Goal: Transaction & Acquisition: Subscribe to service/newsletter

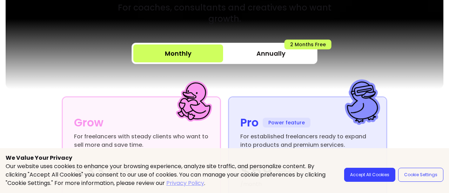
scroll to position [116, 0]
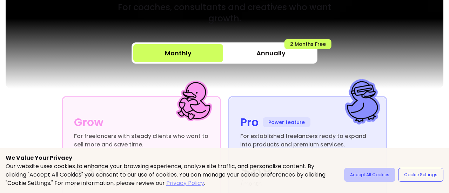
click at [360, 182] on div "Our website uses cookies to enhance your browsing experience, analyze site traf…" at bounding box center [225, 175] width 438 height 25
click at [381, 178] on button "Accept All Cookies" at bounding box center [369, 175] width 51 height 14
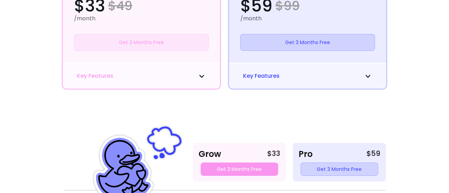
scroll to position [284, 0]
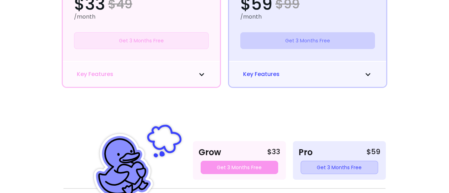
click at [322, 40] on link "Get 3 Months Free" at bounding box center [308, 40] width 135 height 17
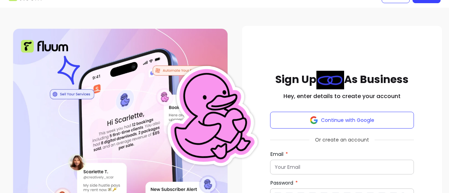
scroll to position [14, 0]
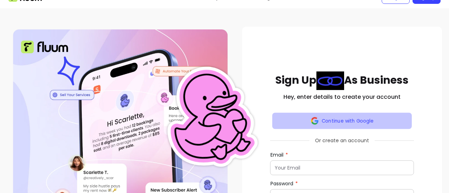
click at [351, 117] on button "Continue with Google" at bounding box center [342, 121] width 140 height 17
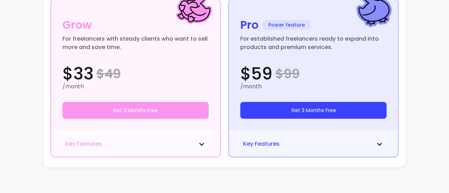
scroll to position [129, 0]
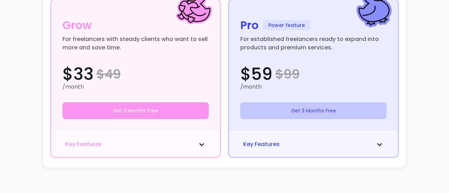
click at [315, 109] on button "Get 3 Months Free" at bounding box center [314, 111] width 146 height 17
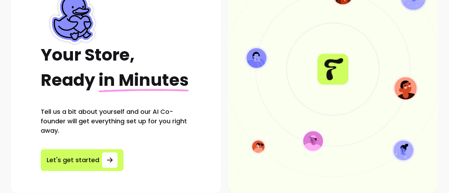
scroll to position [73, 0]
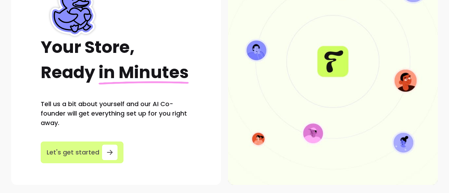
click at [97, 152] on button "Let's get started" at bounding box center [82, 153] width 83 height 22
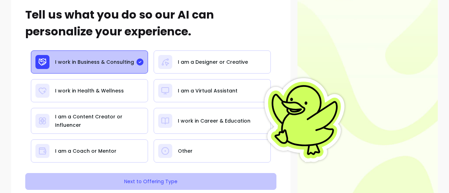
click at [163, 182] on button "Next to Offering Type" at bounding box center [150, 181] width 251 height 17
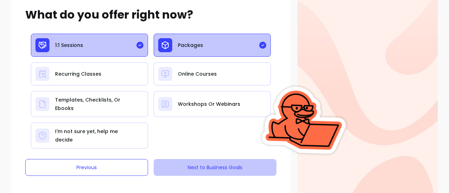
click at [202, 164] on button "Next to Business Goals" at bounding box center [215, 167] width 123 height 17
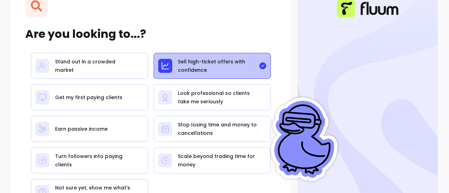
scroll to position [117, 0]
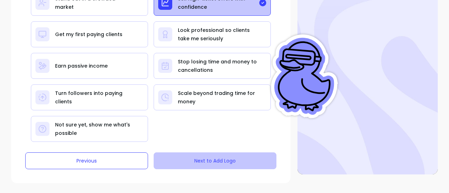
click at [197, 160] on button "Next to Add Logo" at bounding box center [215, 161] width 123 height 17
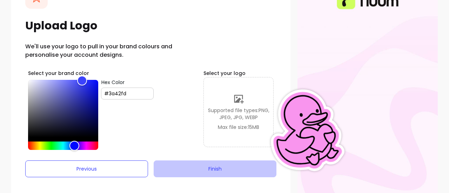
scroll to position [66, 0]
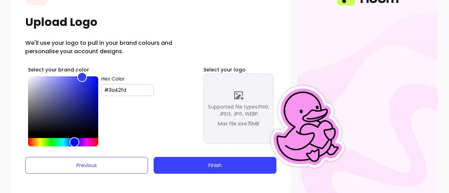
click at [237, 87] on div "Supported file types: PNG, JPEG, JPG, WEBP Max file size: 15 MB" at bounding box center [239, 109] width 70 height 70
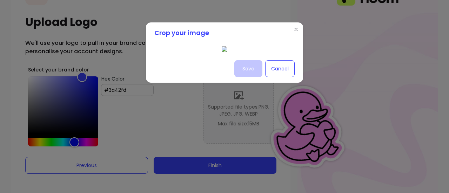
scroll to position [22, 0]
click at [253, 77] on button "Save" at bounding box center [249, 68] width 28 height 17
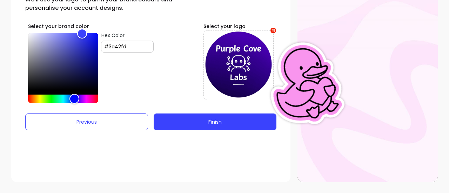
scroll to position [62, 0]
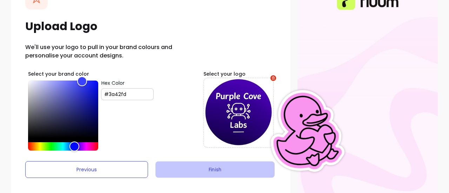
click at [187, 169] on button "Finish" at bounding box center [215, 170] width 119 height 17
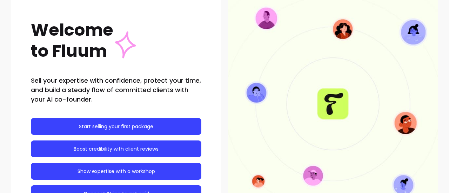
scroll to position [31, 0]
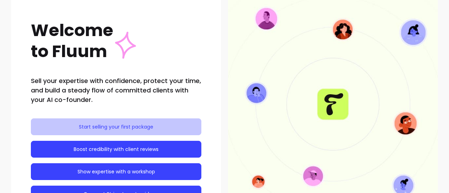
click at [157, 124] on link "Start selling your first package" at bounding box center [116, 127] width 171 height 17
